Goal: Task Accomplishment & Management: Complete application form

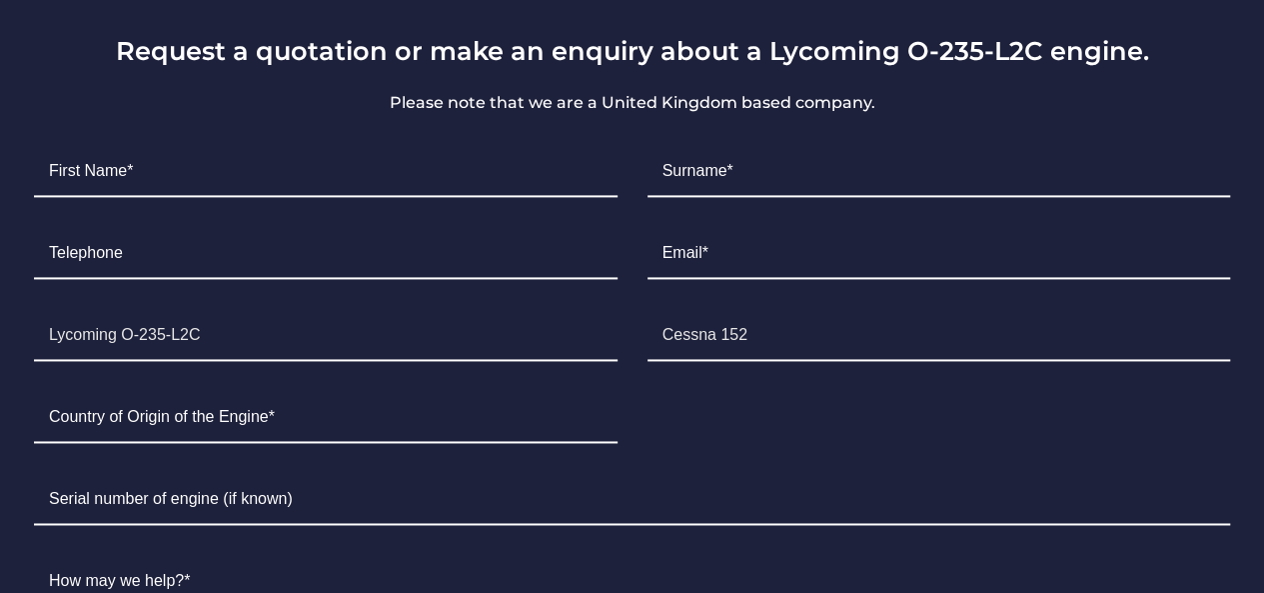
scroll to position [1288, 0]
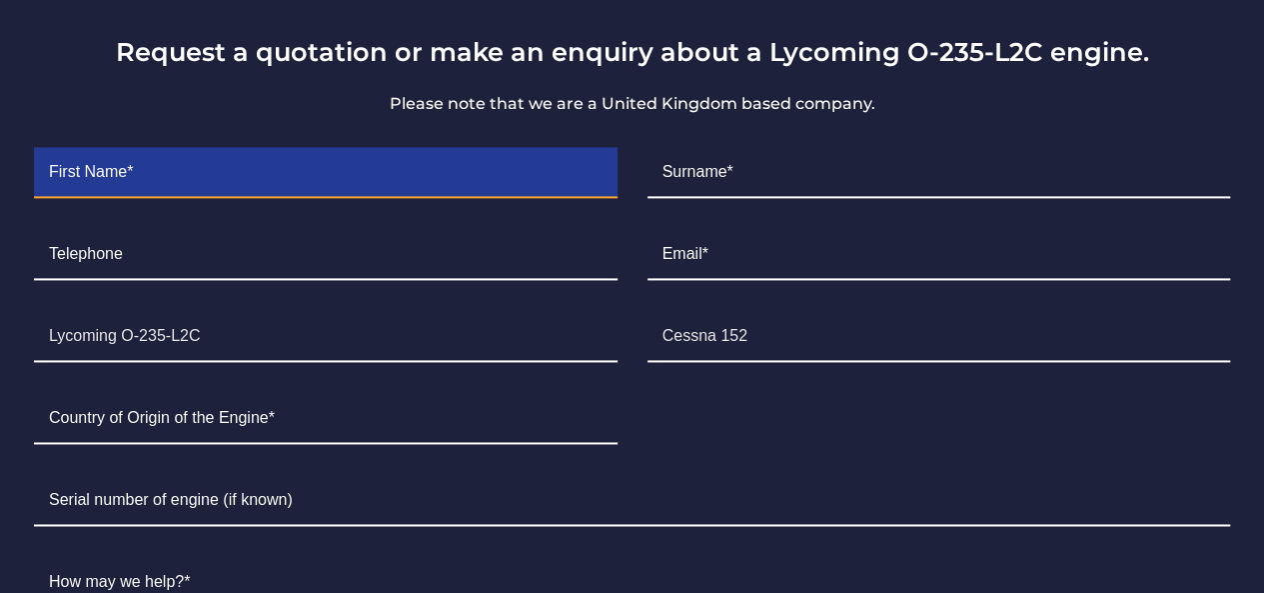
click at [299, 148] on input "Contact form" at bounding box center [326, 173] width 584 height 50
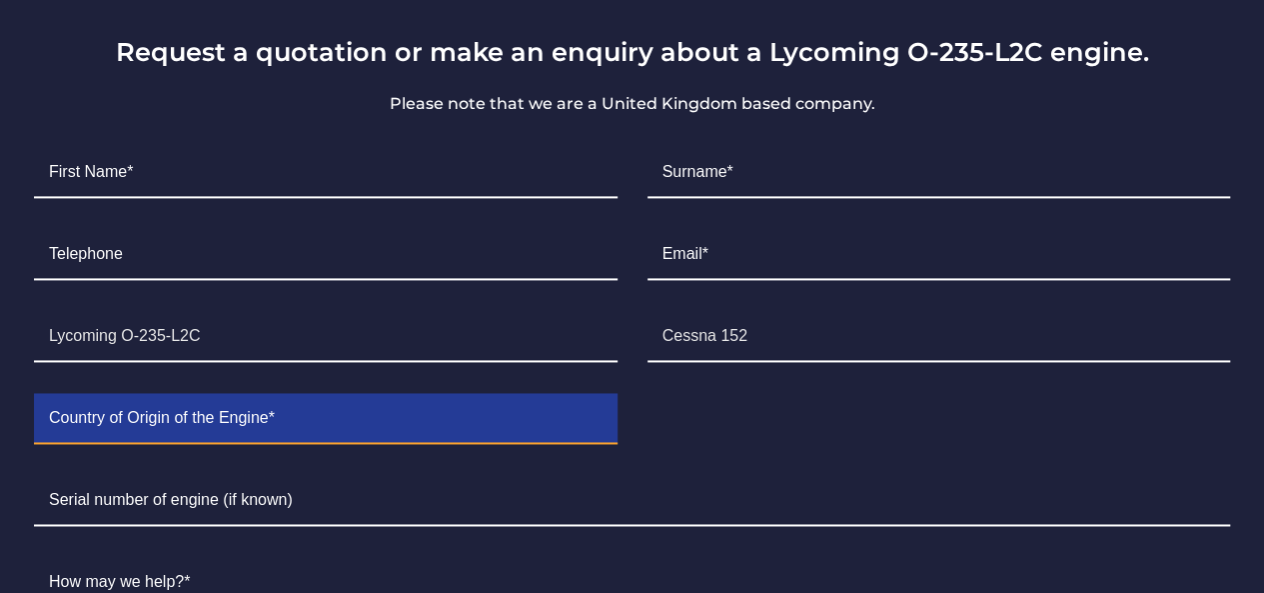
click at [230, 395] on input "Contact form" at bounding box center [326, 419] width 584 height 50
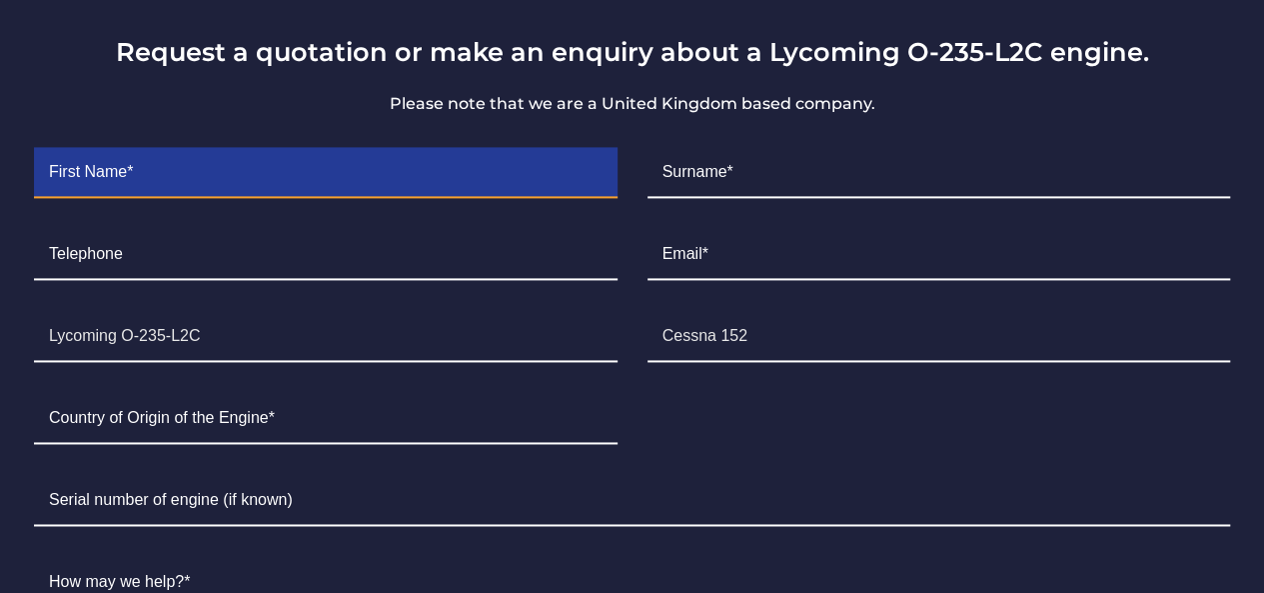
click at [306, 148] on input "Contact form" at bounding box center [326, 173] width 584 height 50
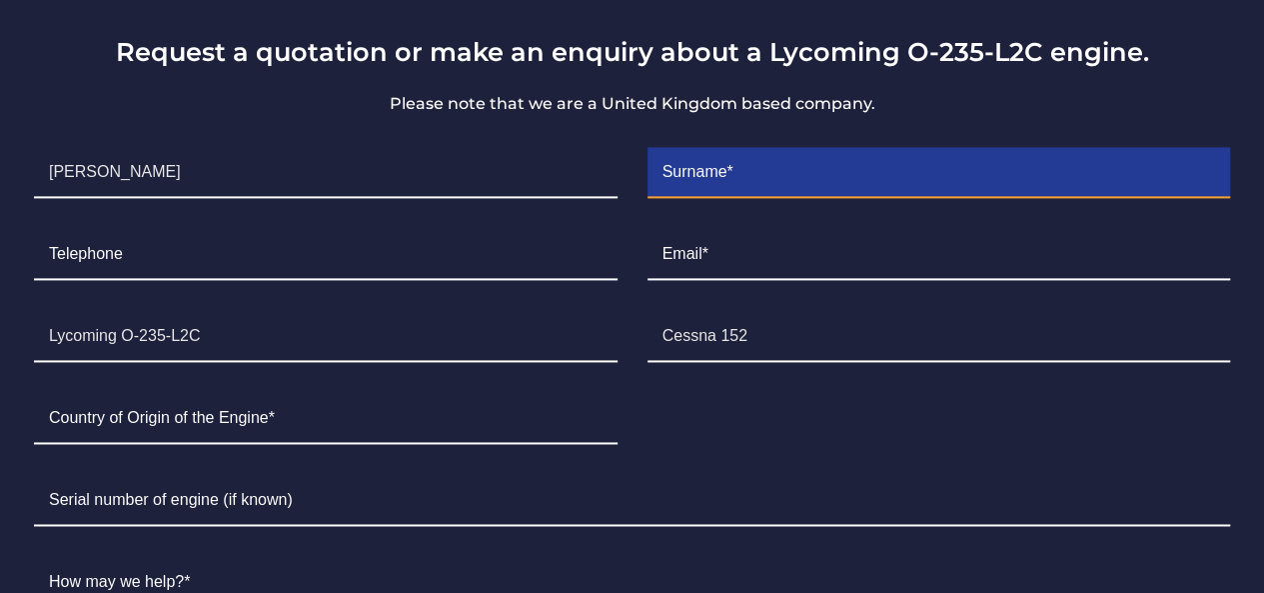
click at [770, 154] on input "Contact form" at bounding box center [940, 173] width 584 height 50
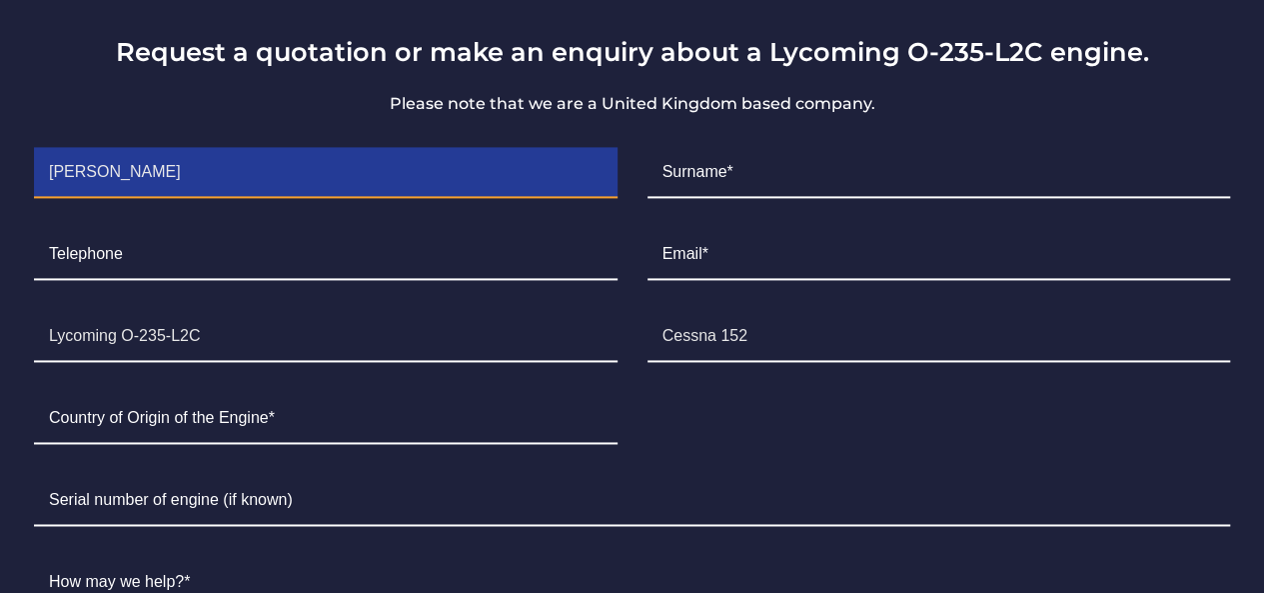
click at [246, 148] on input "[PERSON_NAME]" at bounding box center [326, 173] width 584 height 50
drag, startPoint x: 177, startPoint y: 139, endPoint x: 113, endPoint y: 147, distance: 64.5
click at [113, 148] on input "[PERSON_NAME]" at bounding box center [326, 173] width 584 height 50
type input "Treshan"
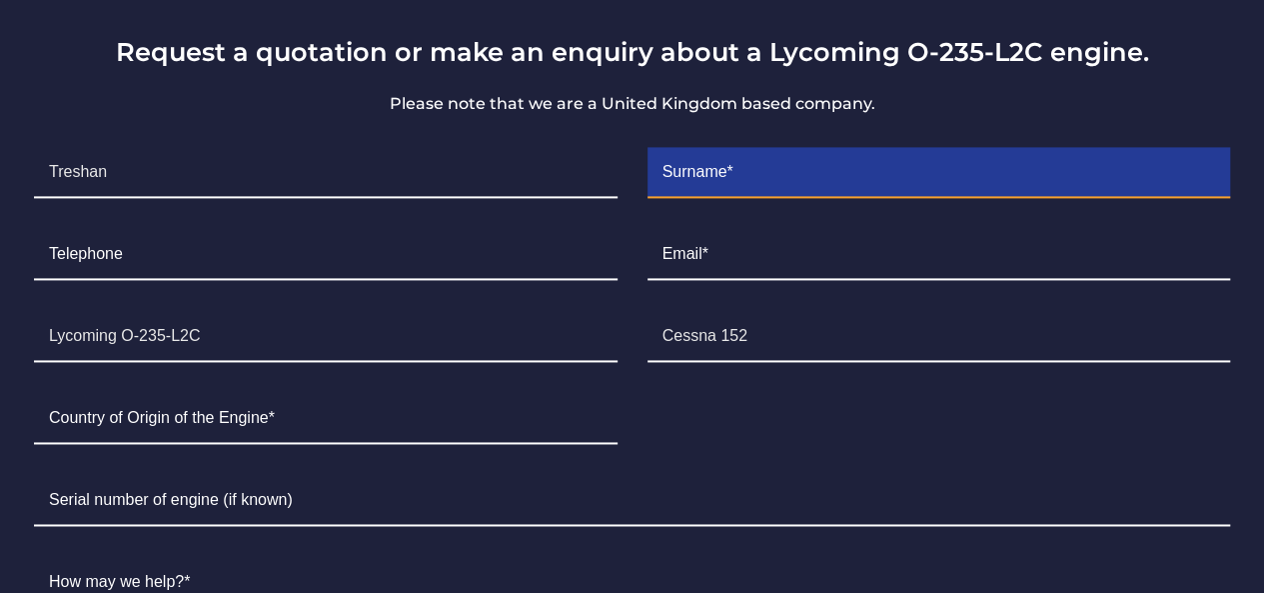
click at [776, 151] on input "Contact form" at bounding box center [940, 173] width 584 height 50
paste input "[PERSON_NAME]"
type input "[PERSON_NAME]"
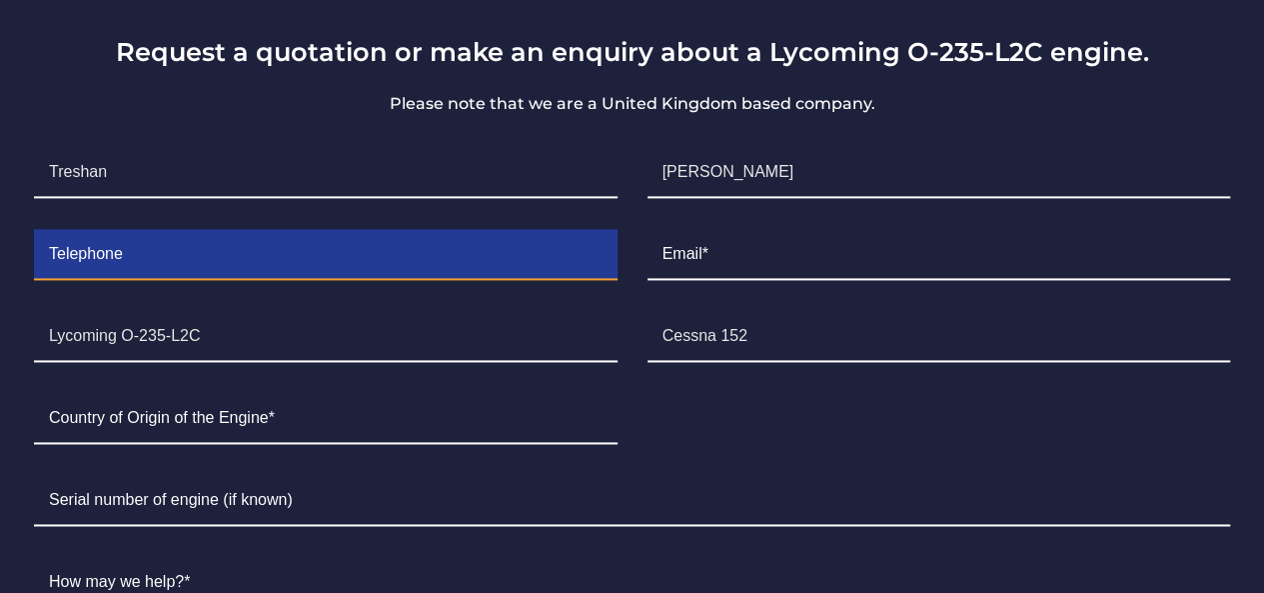
click at [391, 251] on input "Contact form" at bounding box center [326, 255] width 584 height 50
type input "[PHONE_NUMBER]"
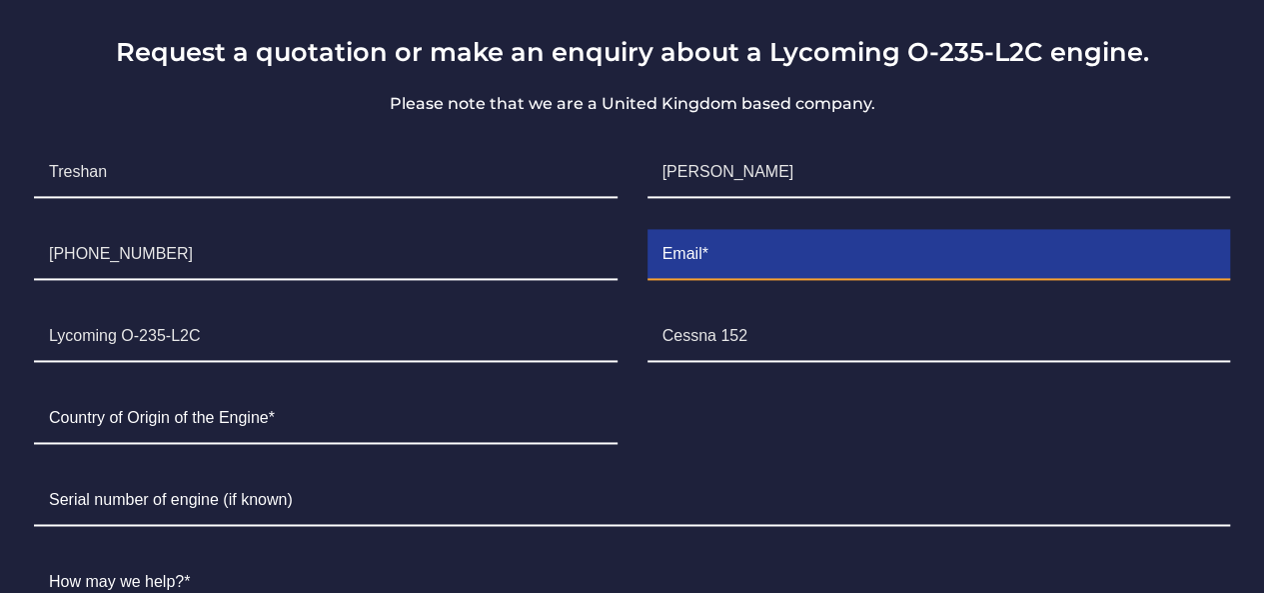
click at [820, 230] on input "Contact form" at bounding box center [940, 255] width 584 height 50
type input "[EMAIL_ADDRESS][DOMAIN_NAME]"
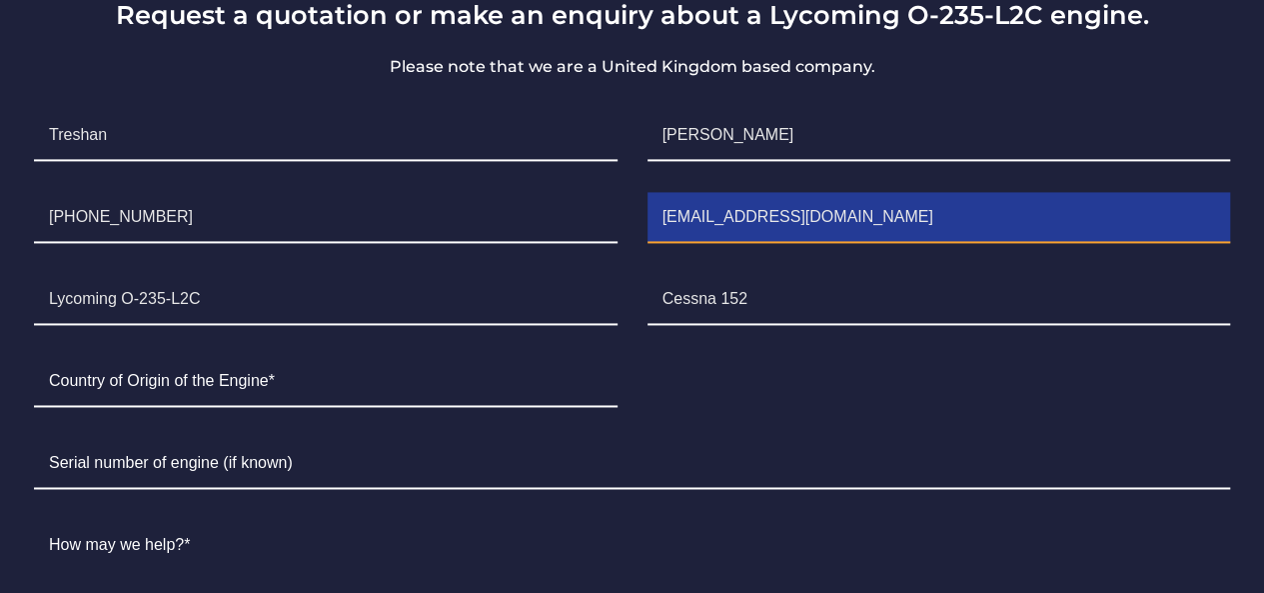
scroll to position [1326, 0]
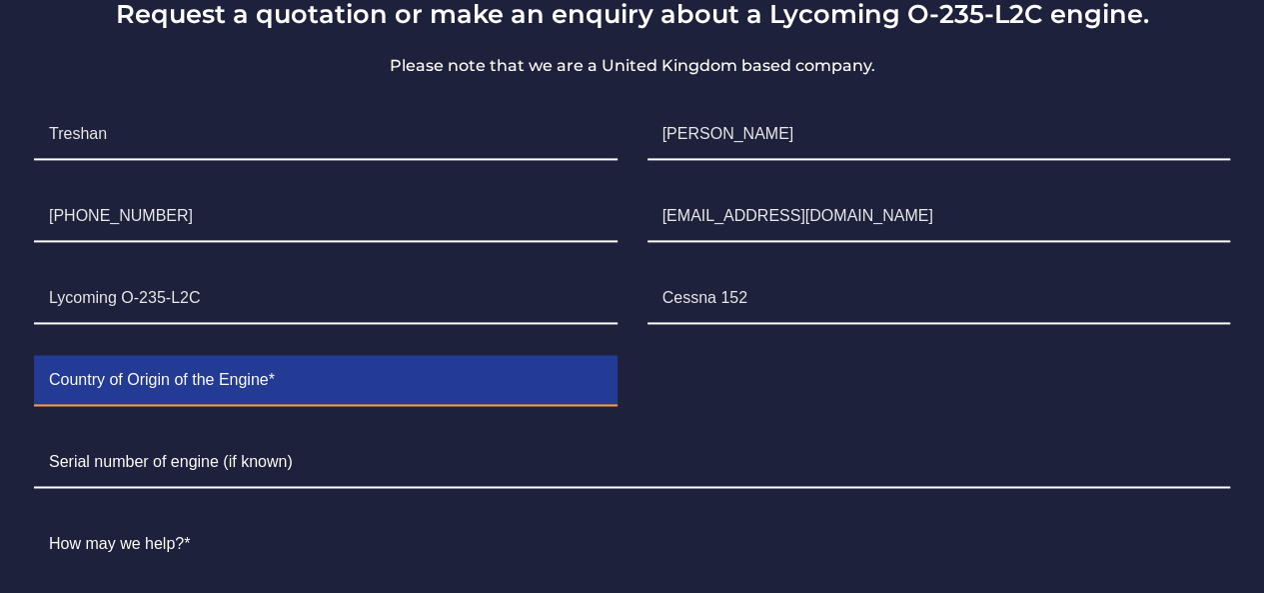
click at [414, 356] on input "Contact form" at bounding box center [326, 381] width 584 height 50
type input "[GEOGRAPHIC_DATA]"
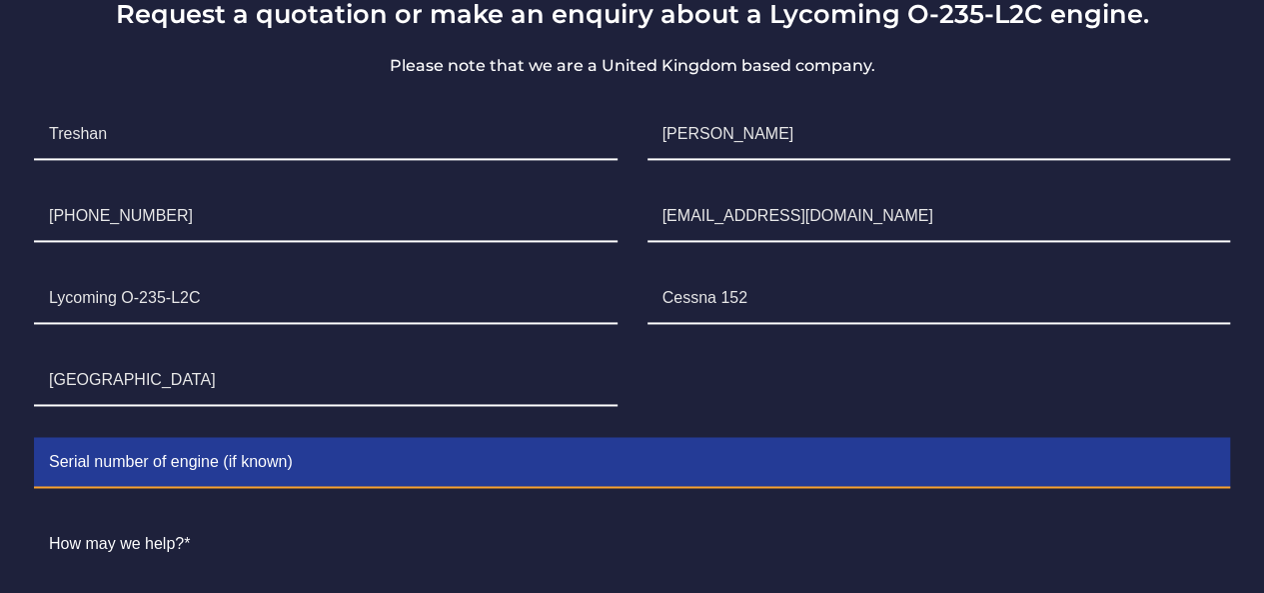
click at [426, 443] on input "Contact form" at bounding box center [632, 463] width 1196 height 50
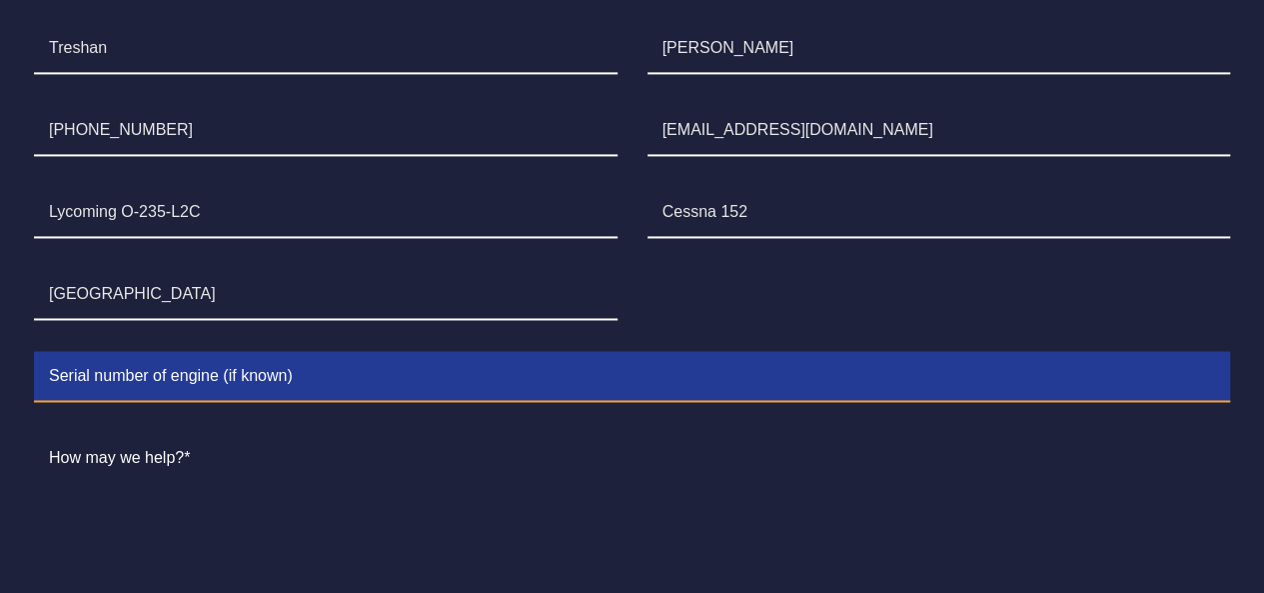
scroll to position [1413, 0]
type input "L-14741-15"
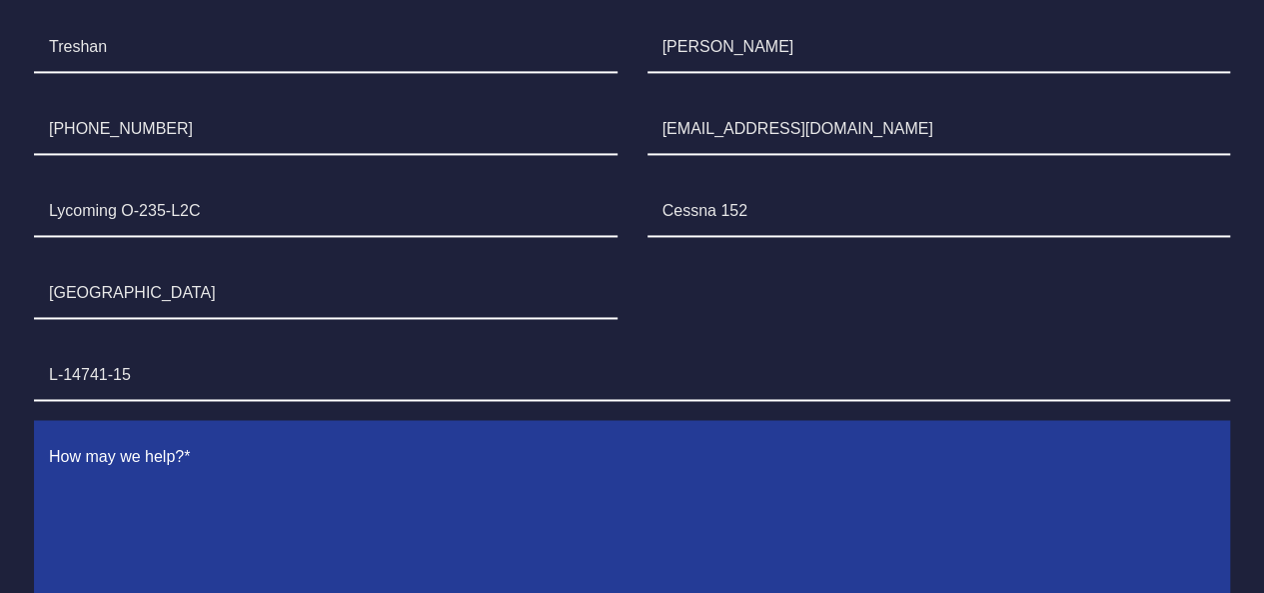
click at [210, 433] on textarea "Contact form" at bounding box center [632, 539] width 1196 height 212
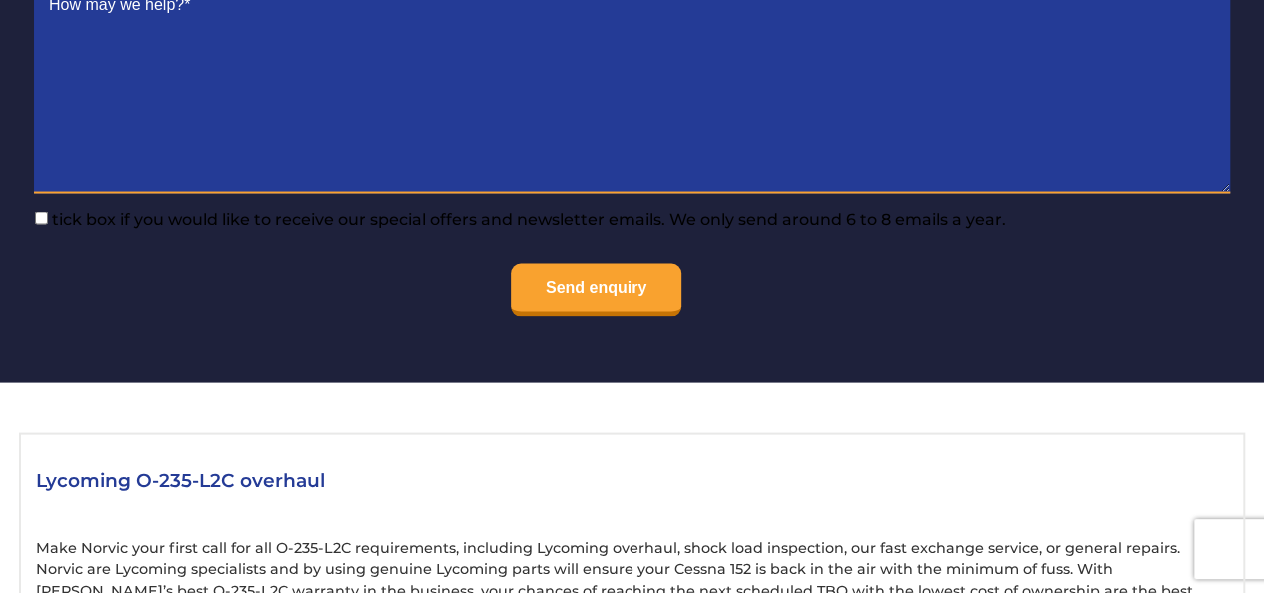
scroll to position [1644, 0]
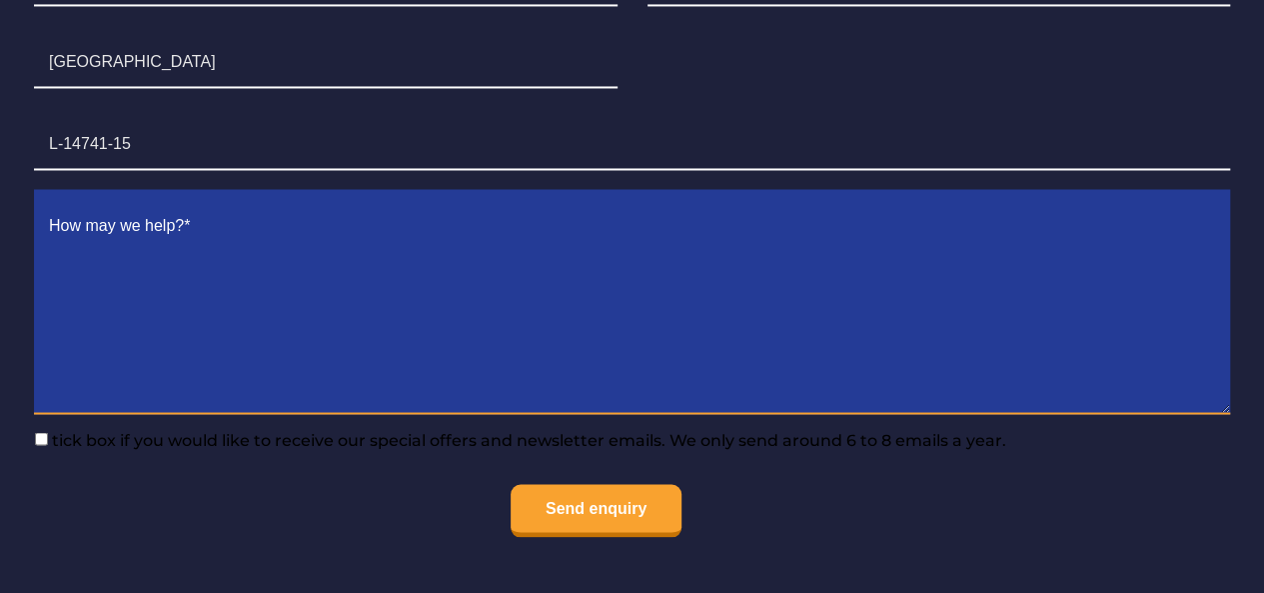
click at [133, 202] on textarea "Contact form" at bounding box center [632, 308] width 1196 height 212
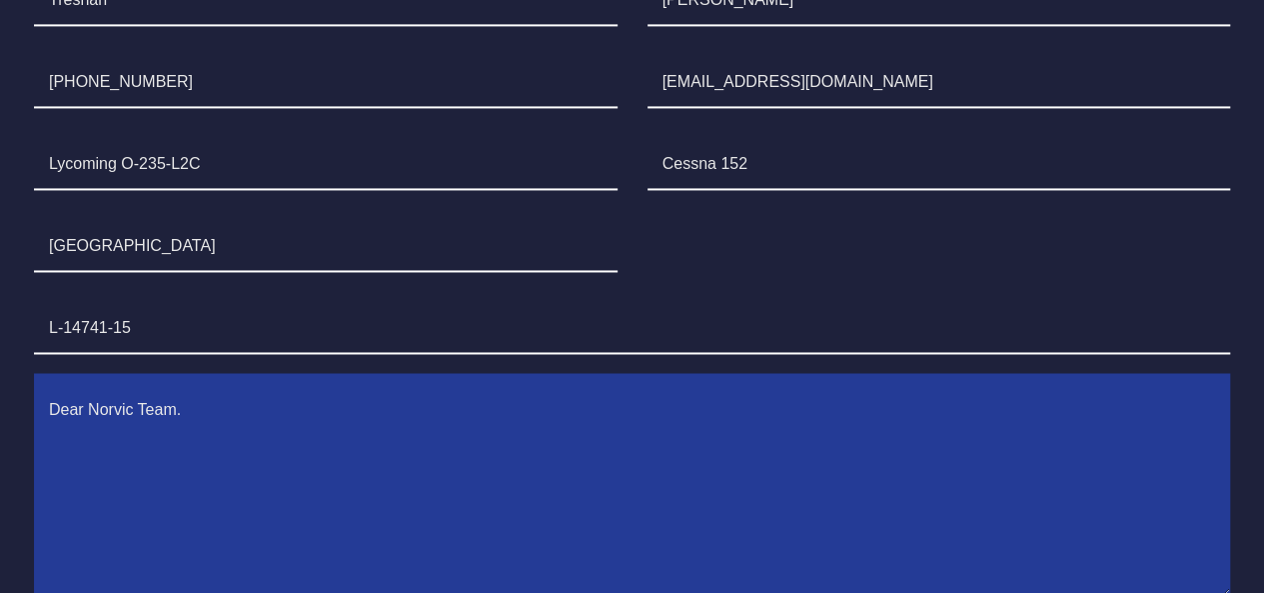
scroll to position [1461, 0]
type textarea "Dear Norvic Team."
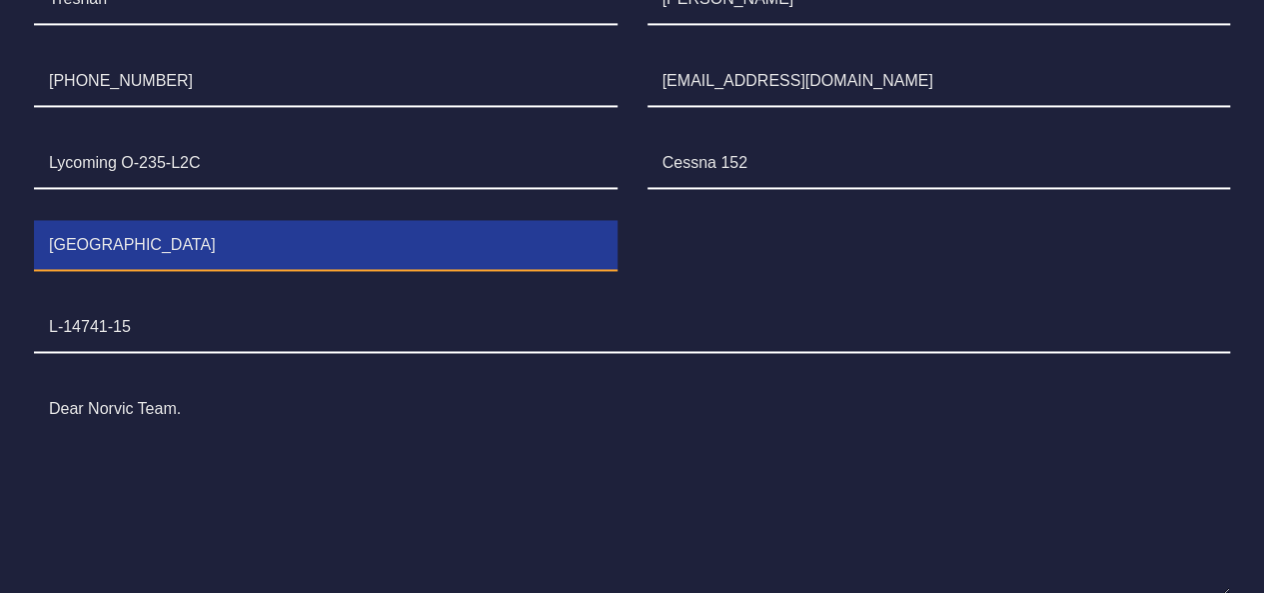
click at [195, 243] on input "[GEOGRAPHIC_DATA]" at bounding box center [326, 246] width 584 height 50
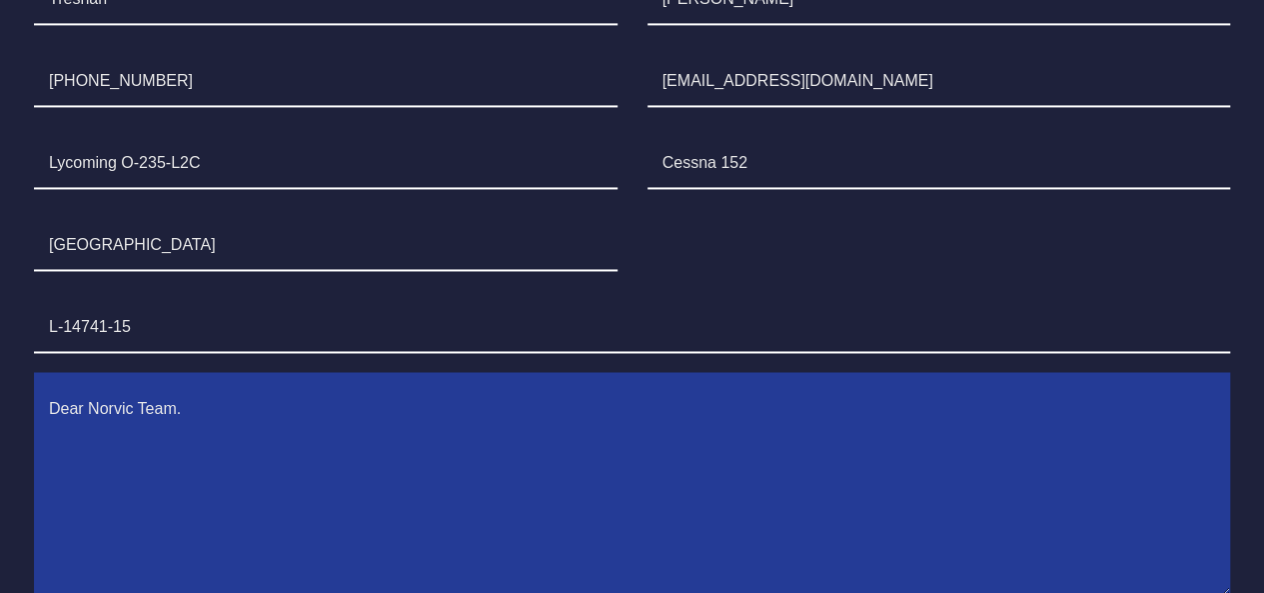
click at [200, 402] on textarea "Dear Norvic Team." at bounding box center [632, 491] width 1196 height 212
drag, startPoint x: 270, startPoint y: 384, endPoint x: 35, endPoint y: 383, distance: 234.9
click at [35, 385] on textarea "Dear Norvic Team." at bounding box center [632, 491] width 1196 height 212
paste textarea "Dear [PERSON_NAME] Team, I hope this message finds you well. We are currently i…"
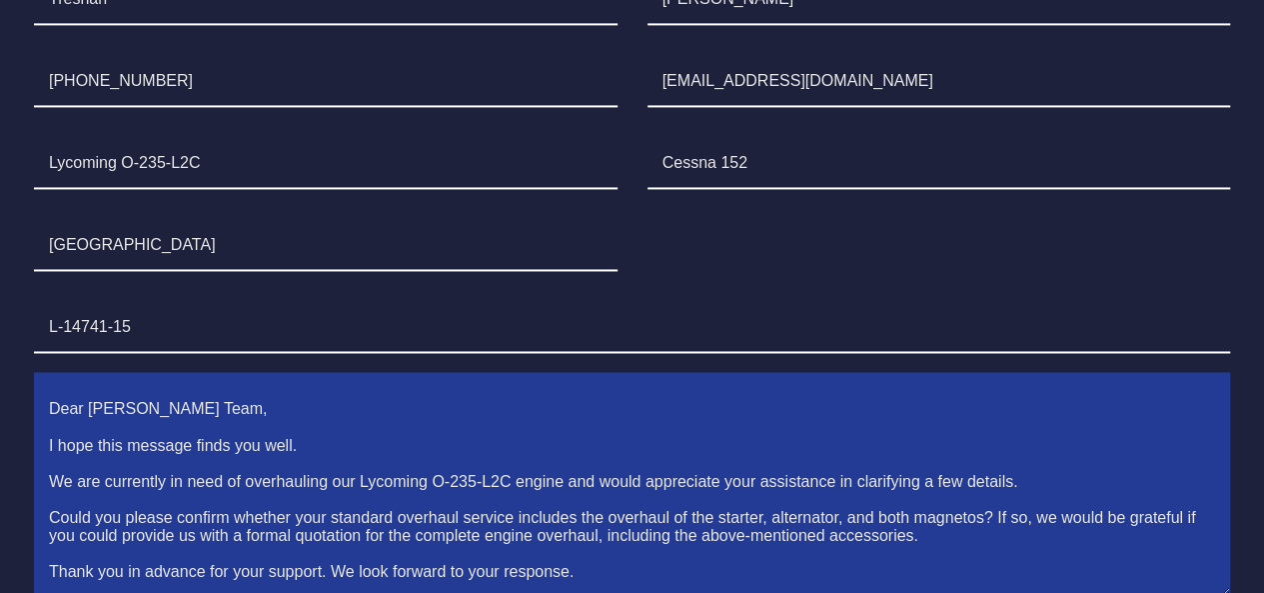
scroll to position [37, 0]
drag, startPoint x: 301, startPoint y: 391, endPoint x: 42, endPoint y: 387, distance: 258.9
click at [42, 387] on textarea "Dear [PERSON_NAME] Team, I hope this message finds you well. We are currently i…" at bounding box center [632, 491] width 1196 height 212
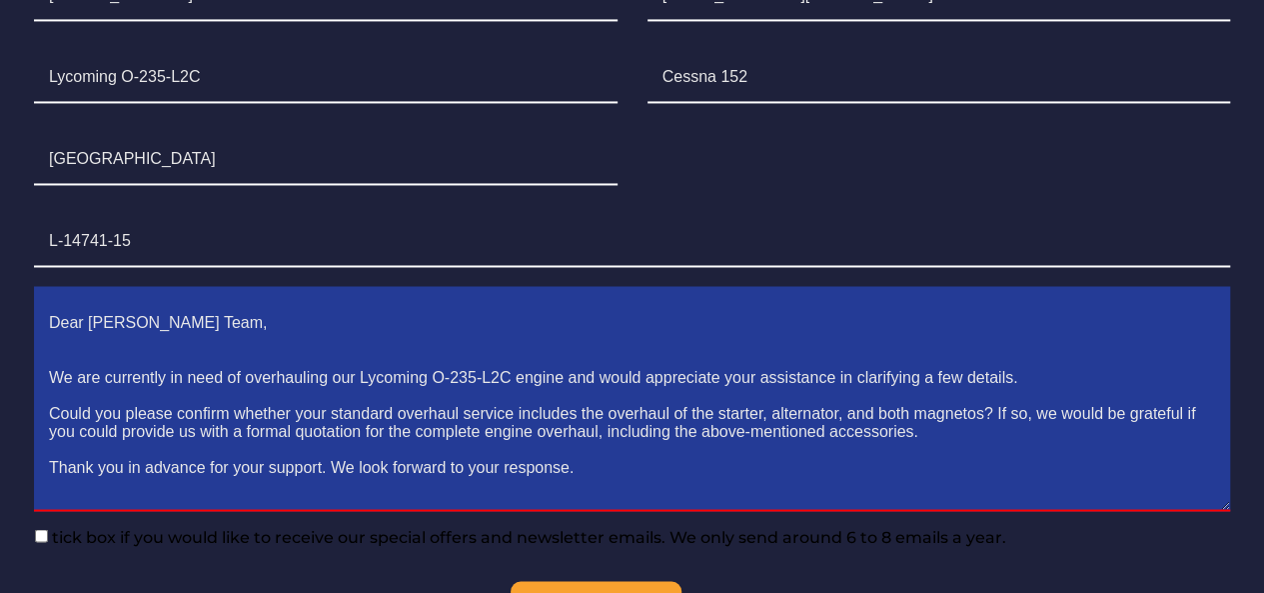
scroll to position [1545, 0]
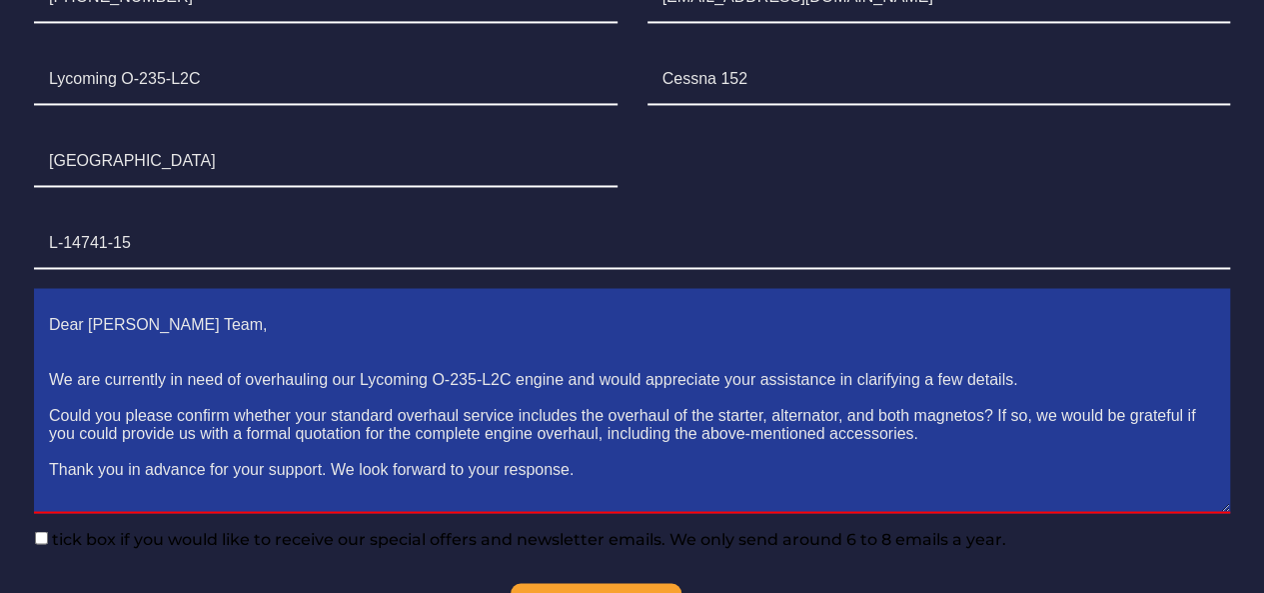
click at [610, 450] on textarea "Dear [PERSON_NAME] Team, We are currently in need of overhauling our Lycoming O…" at bounding box center [632, 407] width 1196 height 212
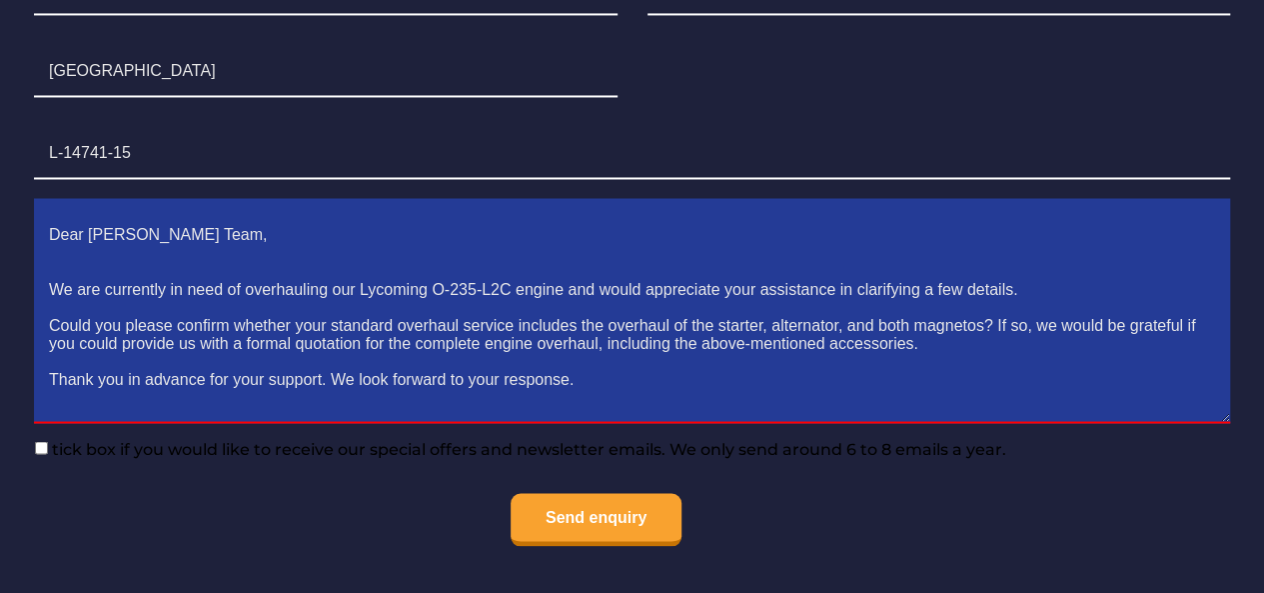
scroll to position [1637, 0]
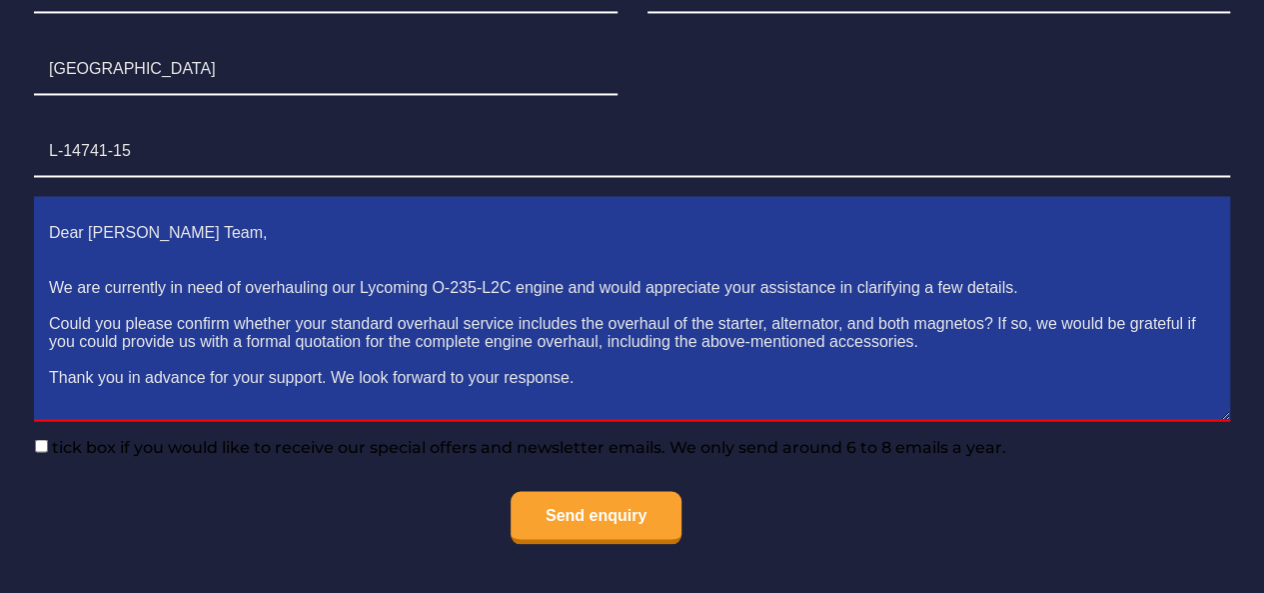
click at [597, 355] on textarea "Dear [PERSON_NAME] Team, We are currently in need of overhauling our Lycoming O…" at bounding box center [632, 315] width 1196 height 212
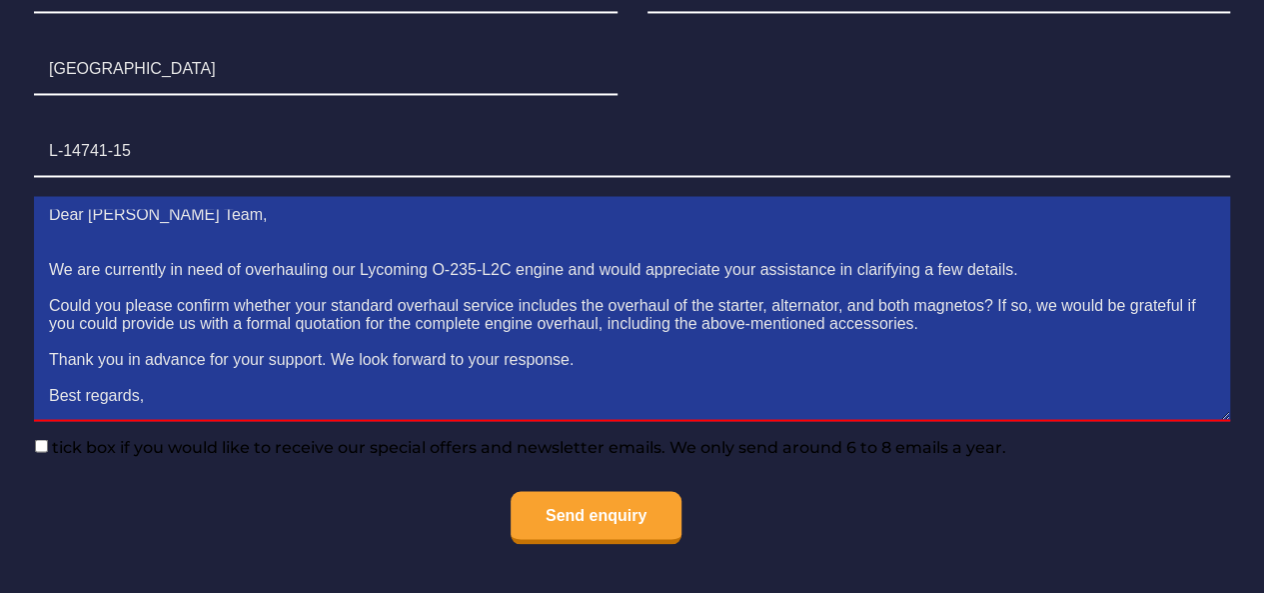
scroll to position [40, 0]
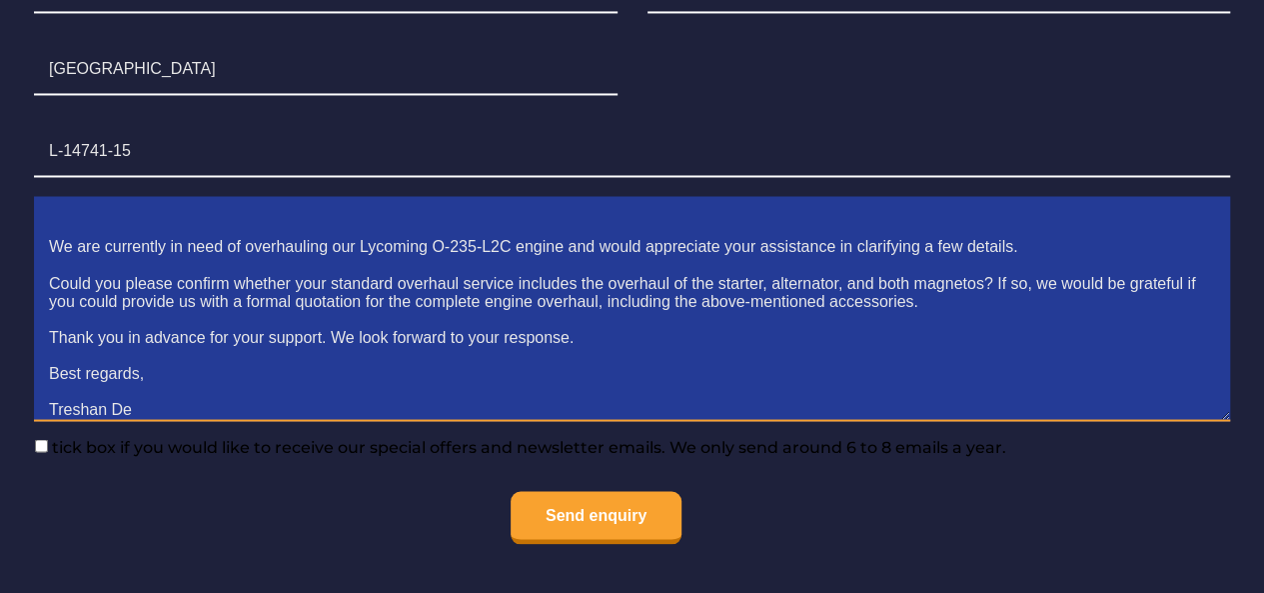
click at [597, 355] on textarea "Dear [PERSON_NAME] Team, We are currently in need of overhauling our Lycoming O…" at bounding box center [632, 315] width 1196 height 212
click at [372, 382] on textarea "Dear [PERSON_NAME] Team, We are currently in need of overhauling our Lycoming O…" at bounding box center [632, 315] width 1196 height 212
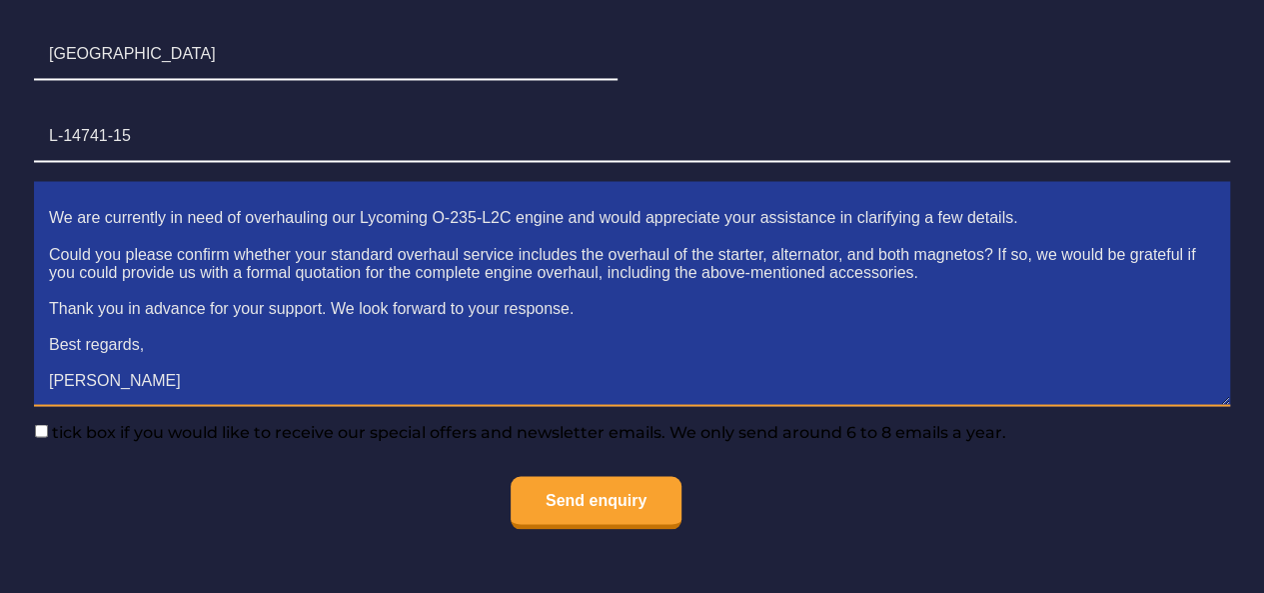
scroll to position [1651, 0]
click at [986, 232] on textarea "Dear [PERSON_NAME] Team, We are currently in need of overhauling our Lycoming O…" at bounding box center [632, 301] width 1196 height 212
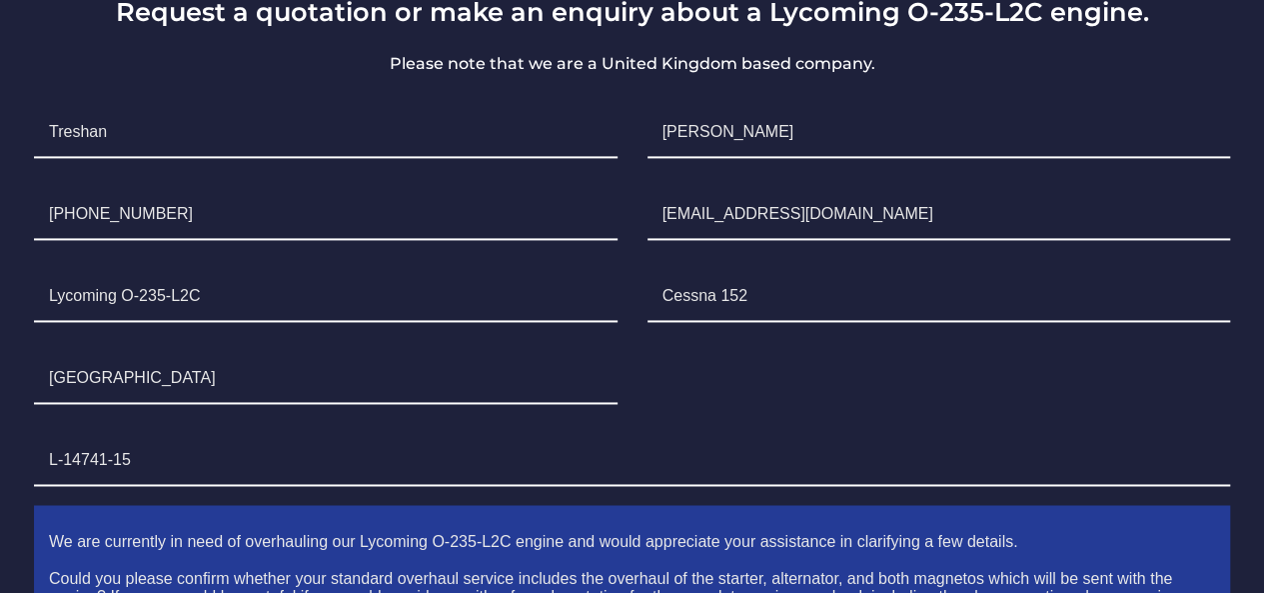
scroll to position [1327, 0]
type textarea "Dear [PERSON_NAME] Team, We are currently in need of overhauling our Lycoming O…"
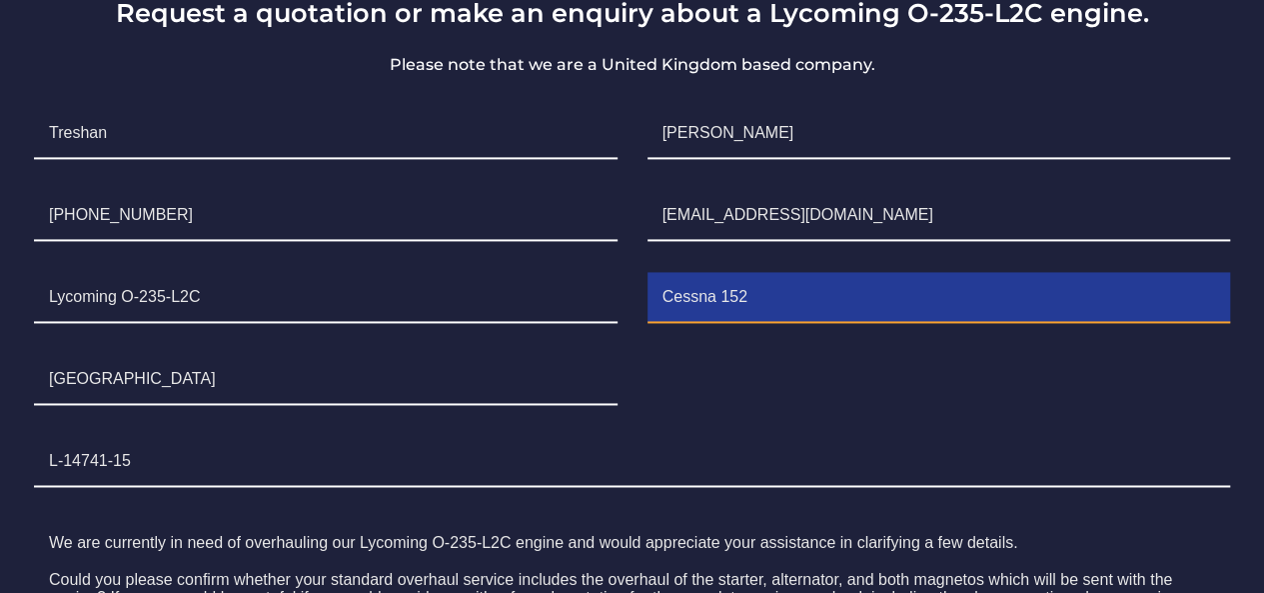
click at [840, 275] on input "Cessna 152" at bounding box center [940, 298] width 584 height 50
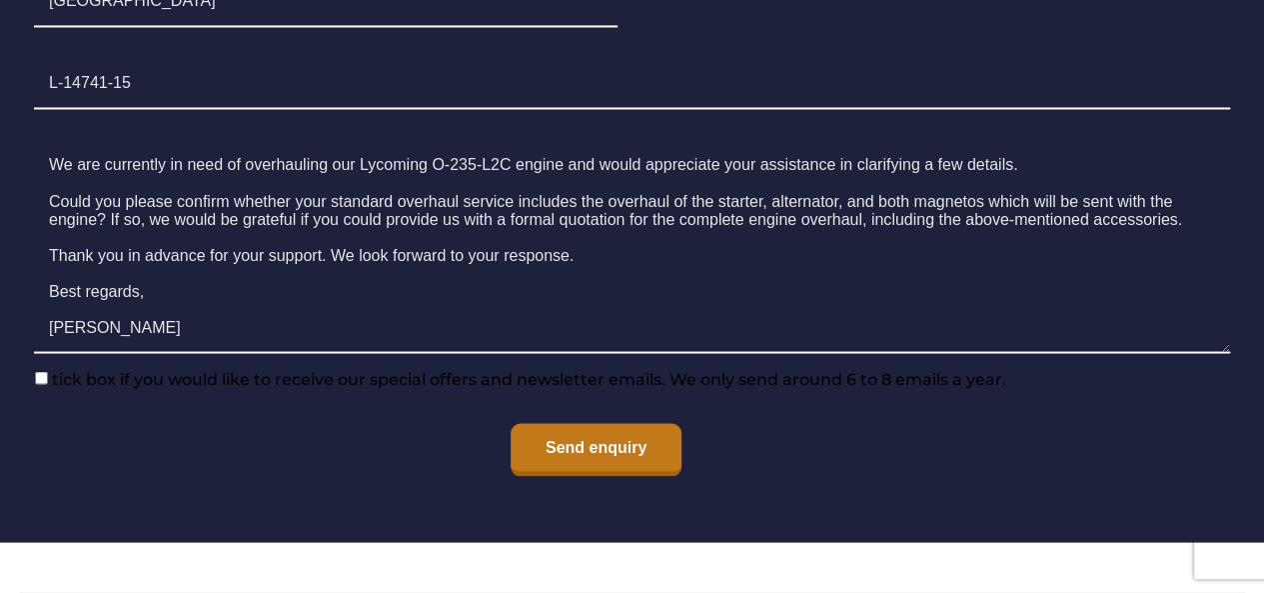
scroll to position [1706, 0]
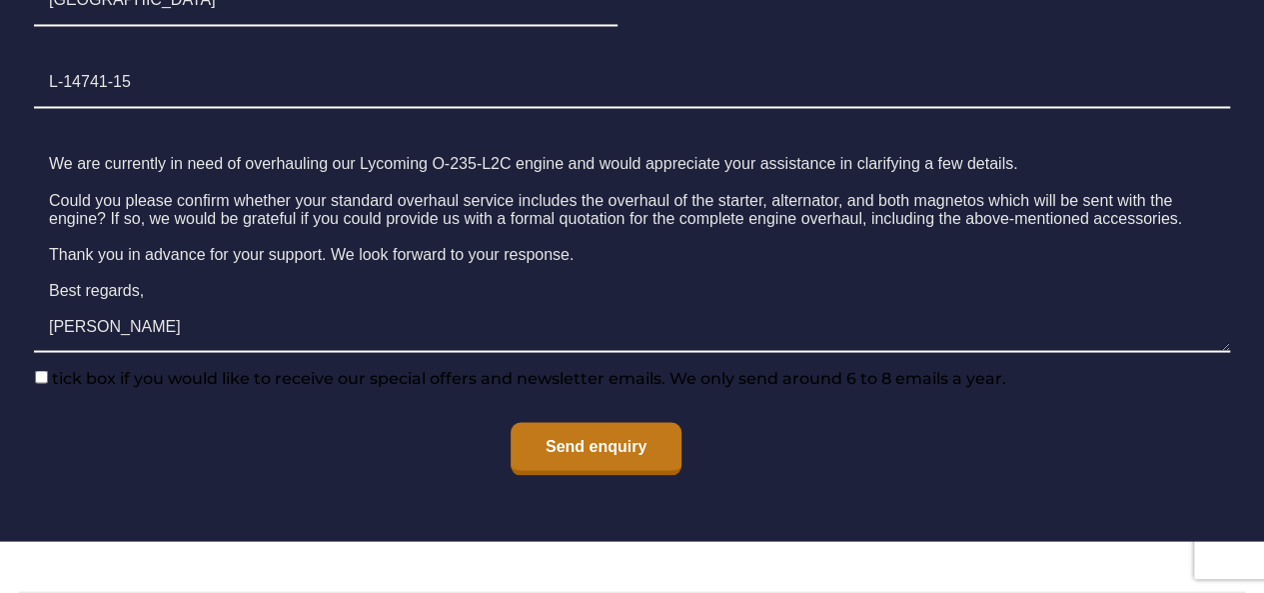
click at [596, 444] on input "Send enquiry" at bounding box center [596, 448] width 171 height 53
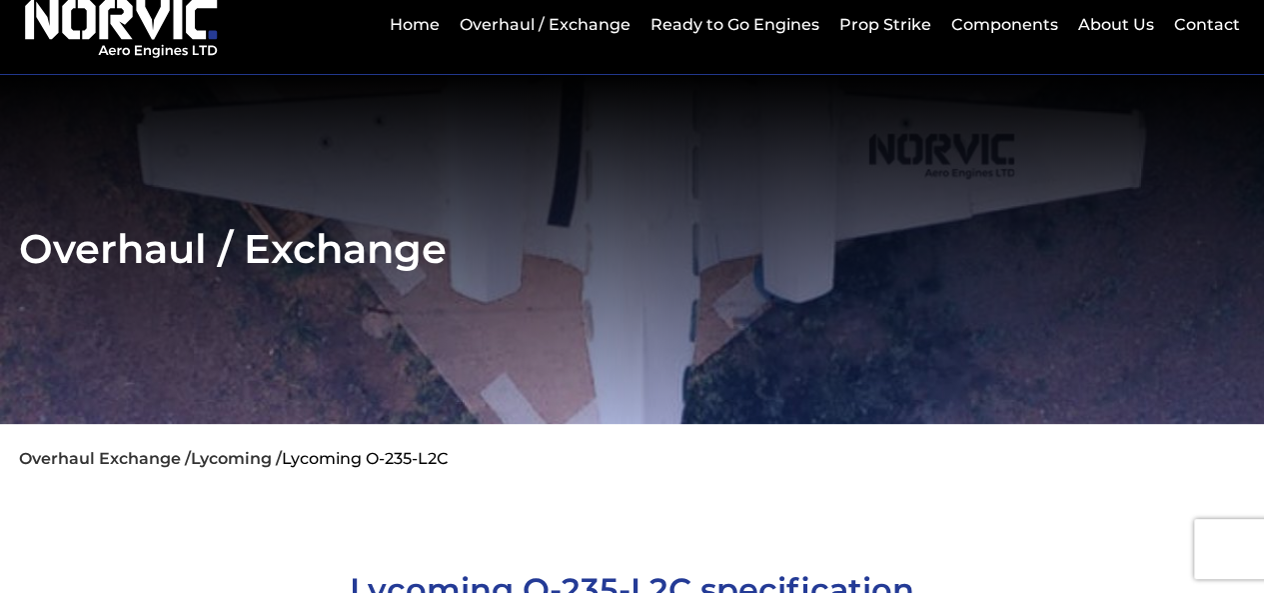
scroll to position [0, 0]
